Goal: Task Accomplishment & Management: Manage account settings

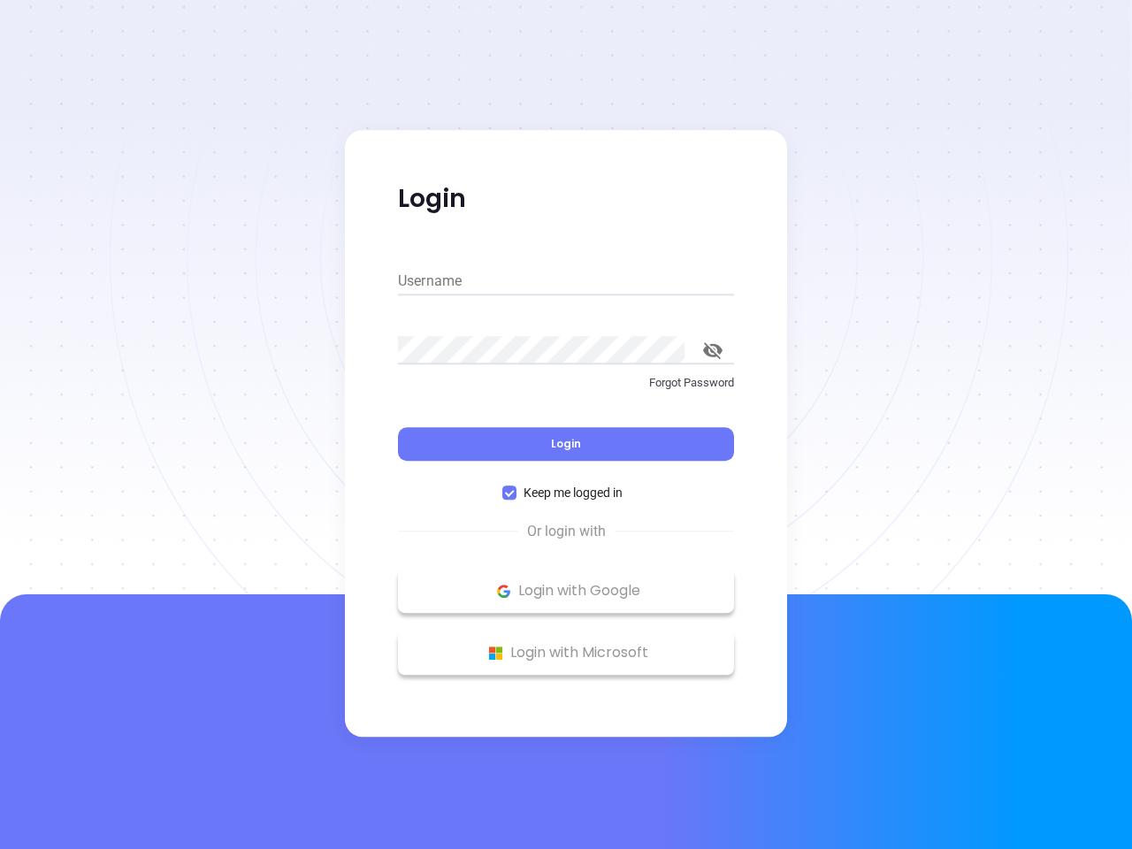
click at [566, 425] on div "Login" at bounding box center [566, 433] width 336 height 55
click at [566, 281] on input "Username" at bounding box center [566, 281] width 336 height 28
click at [713, 350] on icon "toggle password visibility" at bounding box center [712, 350] width 19 height 17
click at [566, 444] on span "Login" at bounding box center [566, 443] width 30 height 15
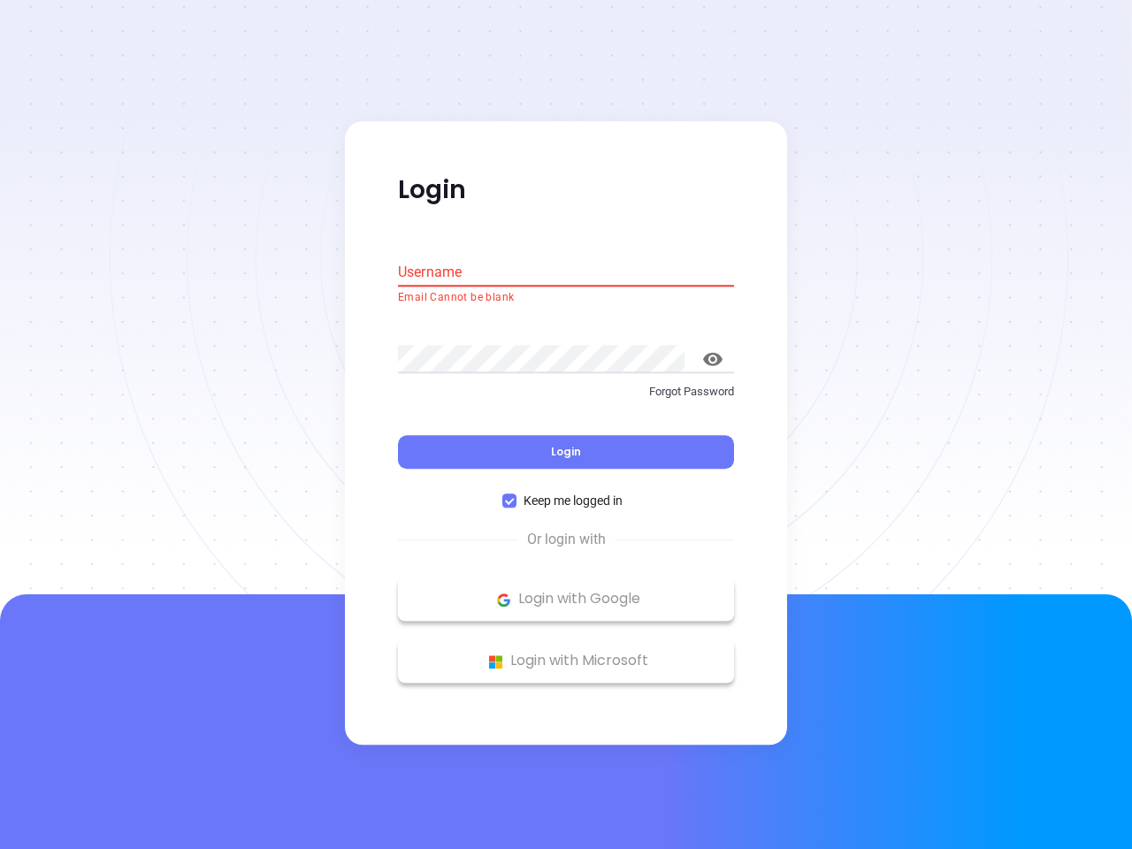
click at [566, 493] on span "Keep me logged in" at bounding box center [573, 501] width 113 height 19
click at [517, 494] on input "Keep me logged in" at bounding box center [509, 501] width 14 height 14
checkbox input "false"
click at [566, 591] on p "Login with Google" at bounding box center [566, 599] width 318 height 27
click at [566, 653] on p "Login with Microsoft" at bounding box center [566, 661] width 318 height 27
